Goal: Information Seeking & Learning: Learn about a topic

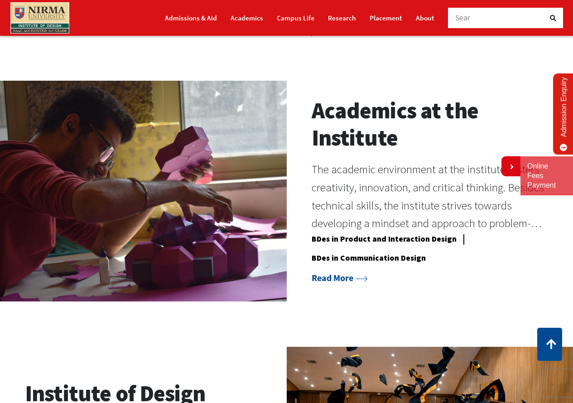
scroll to position [604, 0]
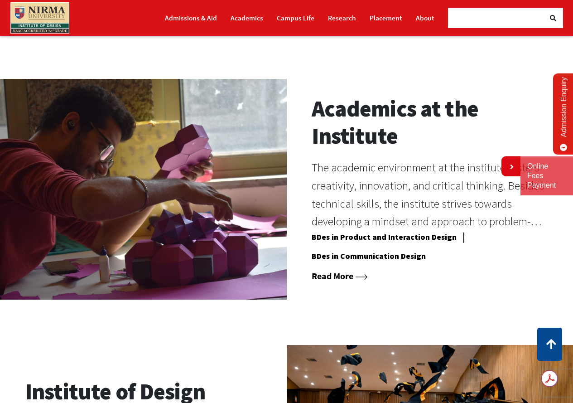
click at [337, 277] on link "Read More" at bounding box center [340, 275] width 56 height 11
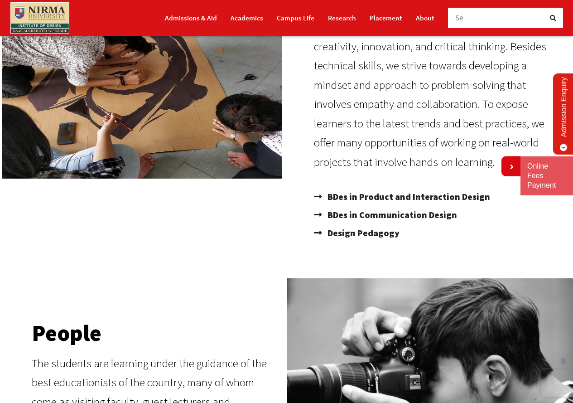
scroll to position [151, 0]
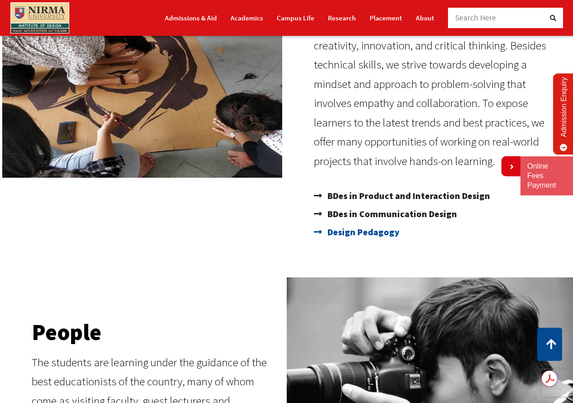
click at [370, 232] on span "Design Pedagogy" at bounding box center [362, 232] width 74 height 18
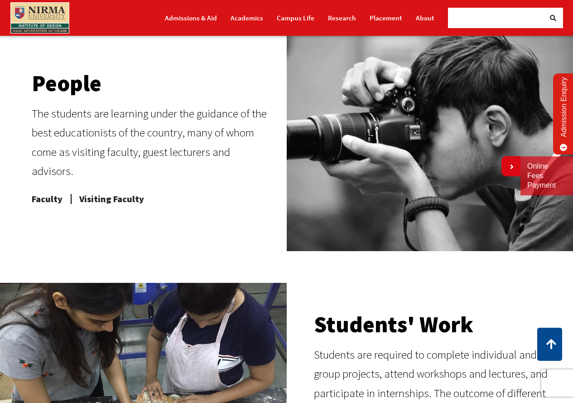
scroll to position [453, 0]
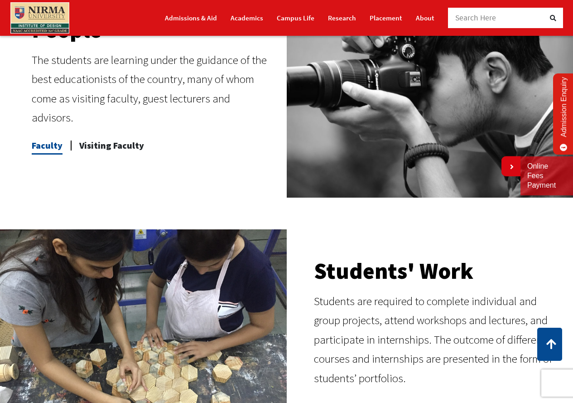
click at [40, 136] on span "Faculty" at bounding box center [47, 145] width 31 height 18
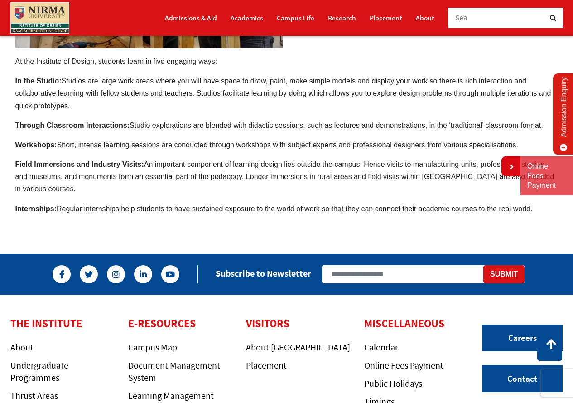
scroll to position [529, 0]
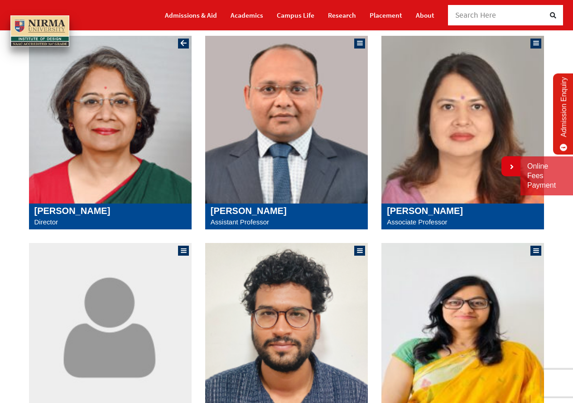
scroll to position [227, 0]
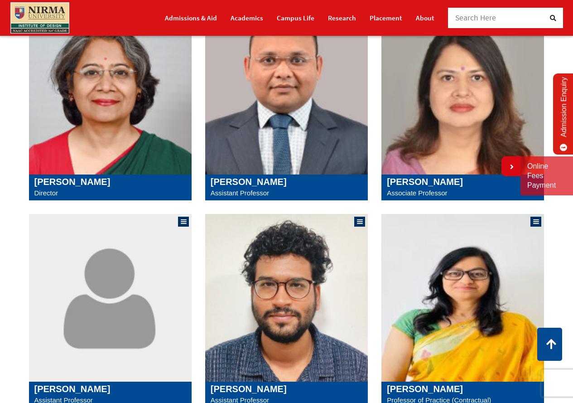
click at [276, 140] on img at bounding box center [286, 91] width 163 height 168
click at [469, 144] on img at bounding box center [463, 91] width 163 height 168
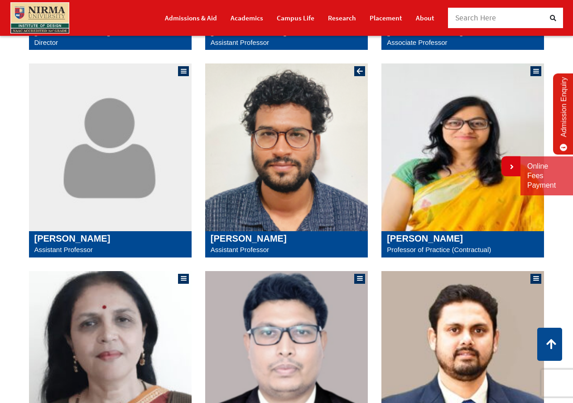
scroll to position [378, 0]
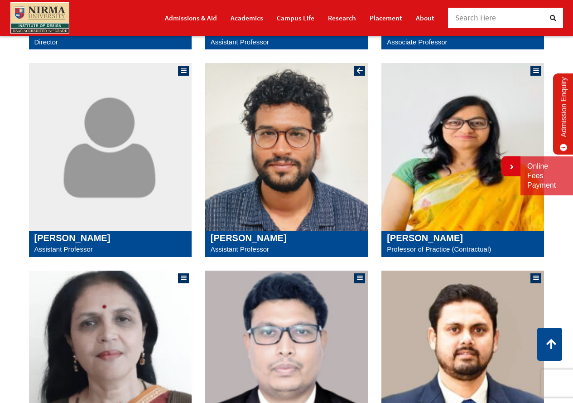
click at [310, 172] on img at bounding box center [286, 147] width 163 height 168
click at [436, 182] on img at bounding box center [463, 147] width 163 height 168
click at [449, 197] on img at bounding box center [463, 147] width 163 height 168
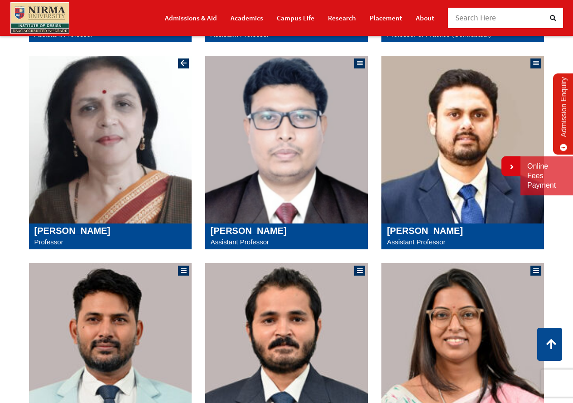
scroll to position [604, 0]
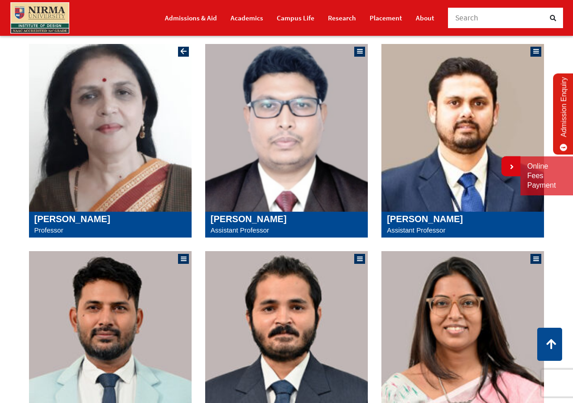
click at [142, 185] on img at bounding box center [110, 128] width 163 height 168
click at [295, 144] on img at bounding box center [286, 128] width 163 height 168
click at [413, 188] on img at bounding box center [463, 128] width 163 height 168
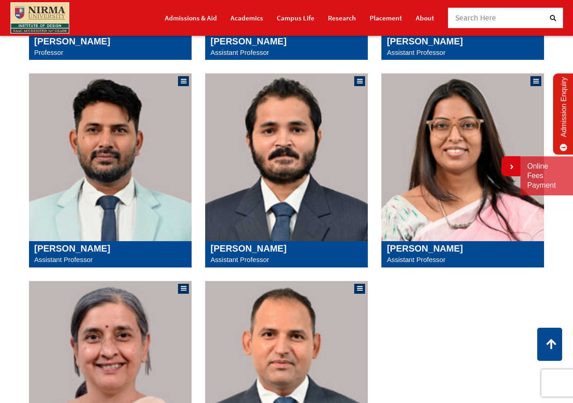
scroll to position [831, 0]
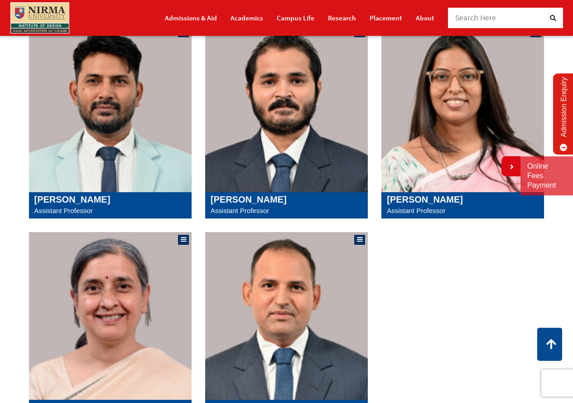
click at [120, 148] on img at bounding box center [110, 108] width 163 height 168
click at [420, 127] on img at bounding box center [463, 108] width 163 height 168
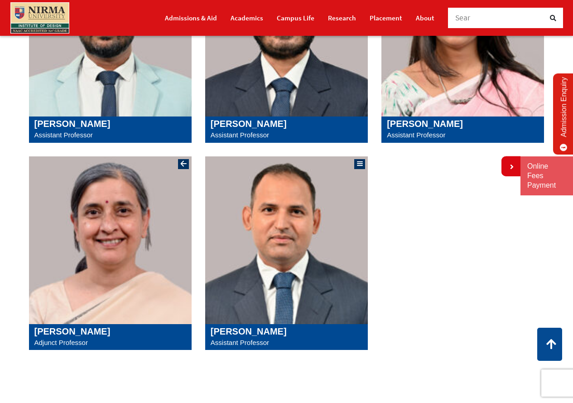
click at [142, 264] on img at bounding box center [110, 240] width 163 height 168
click at [267, 287] on img at bounding box center [286, 240] width 163 height 168
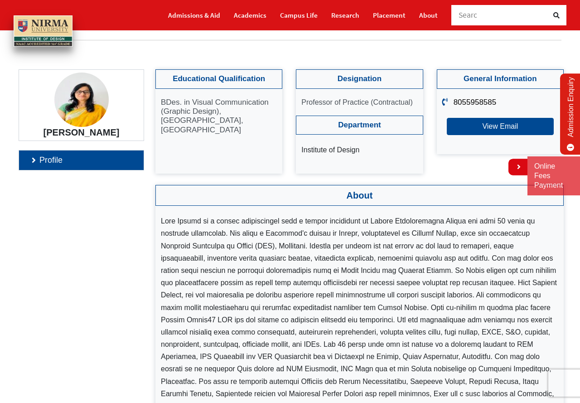
scroll to position [76, 0]
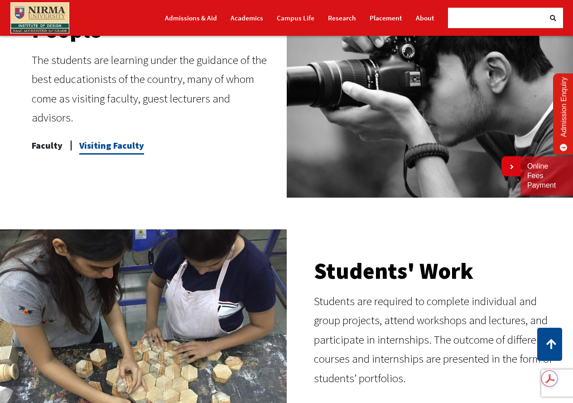
click at [116, 136] on span "Visiting Faculty" at bounding box center [111, 145] width 65 height 18
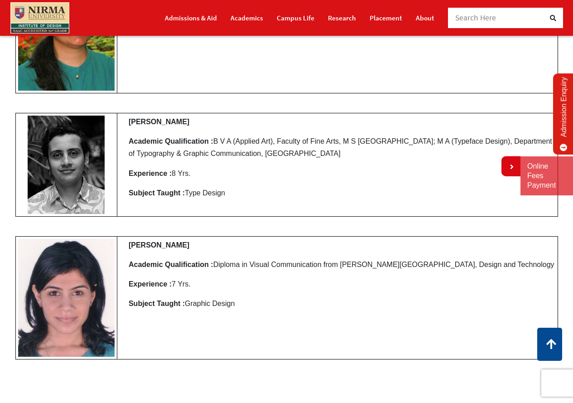
scroll to position [4306, 0]
